Goal: Download file/media

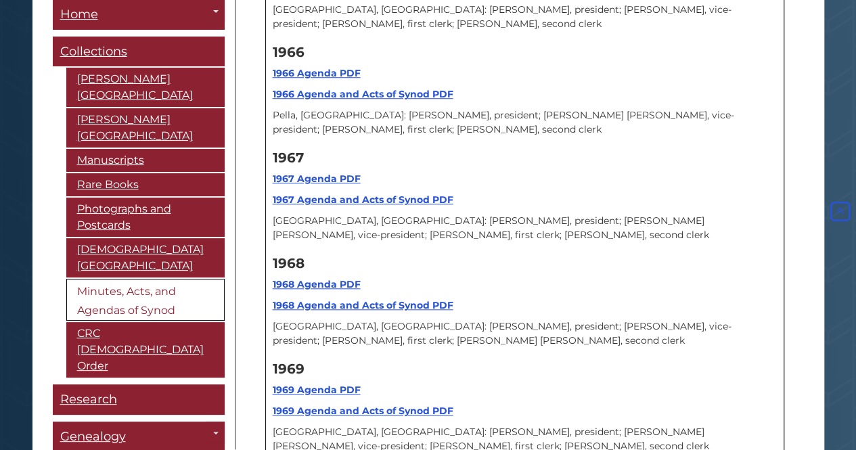
scroll to position [12740, 0]
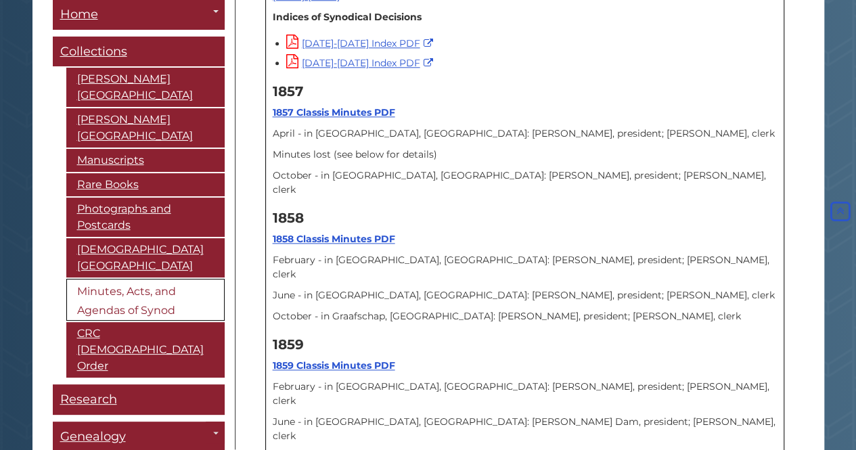
scroll to position [812, 0]
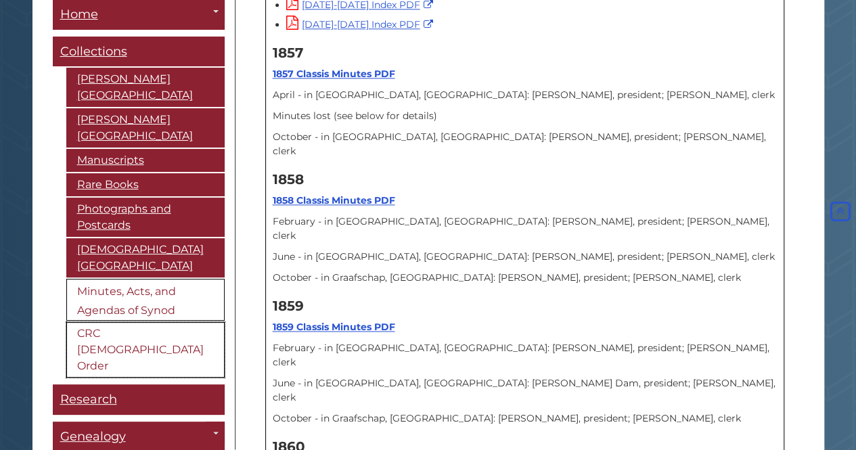
click at [111, 329] on link "CRC [DEMOGRAPHIC_DATA] Order" at bounding box center [145, 350] width 158 height 55
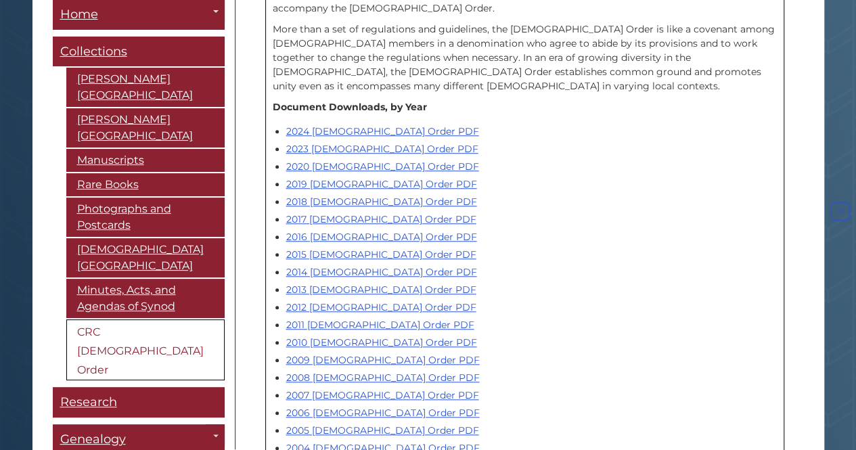
scroll to position [812, 0]
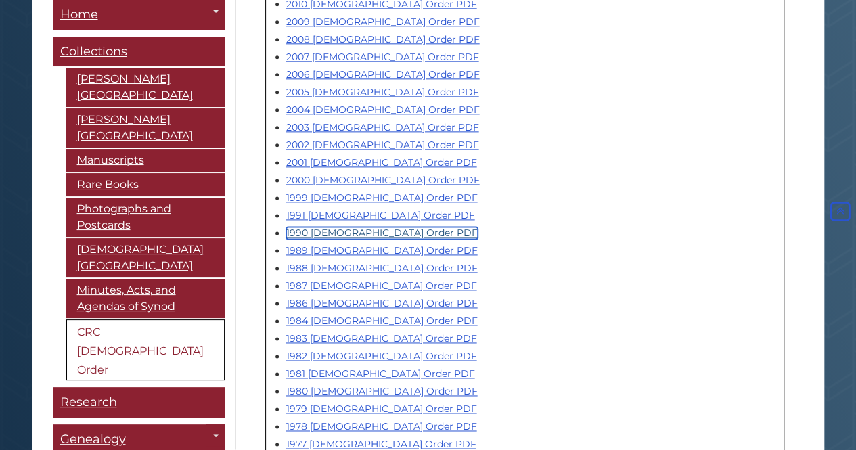
click at [348, 227] on link "1990 [DEMOGRAPHIC_DATA] Order PDF" at bounding box center [381, 233] width 191 height 12
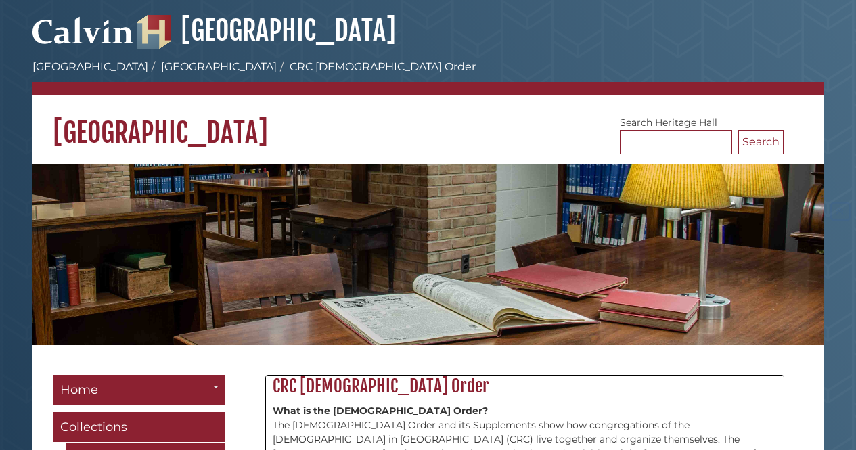
scroll to position [812, 0]
